Goal: Information Seeking & Learning: Learn about a topic

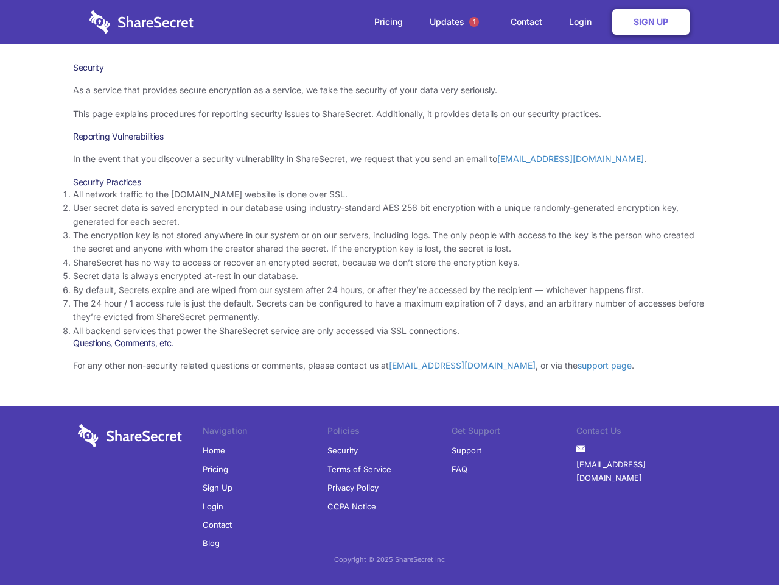
click at [390, 292] on li "By default, Secrets expire and are wiped from our system after 24 hours, or aft…" at bounding box center [389, 289] width 633 height 13
click at [474, 22] on span "1" at bounding box center [475, 22] width 10 height 10
